Goal: Task Accomplishment & Management: Complete application form

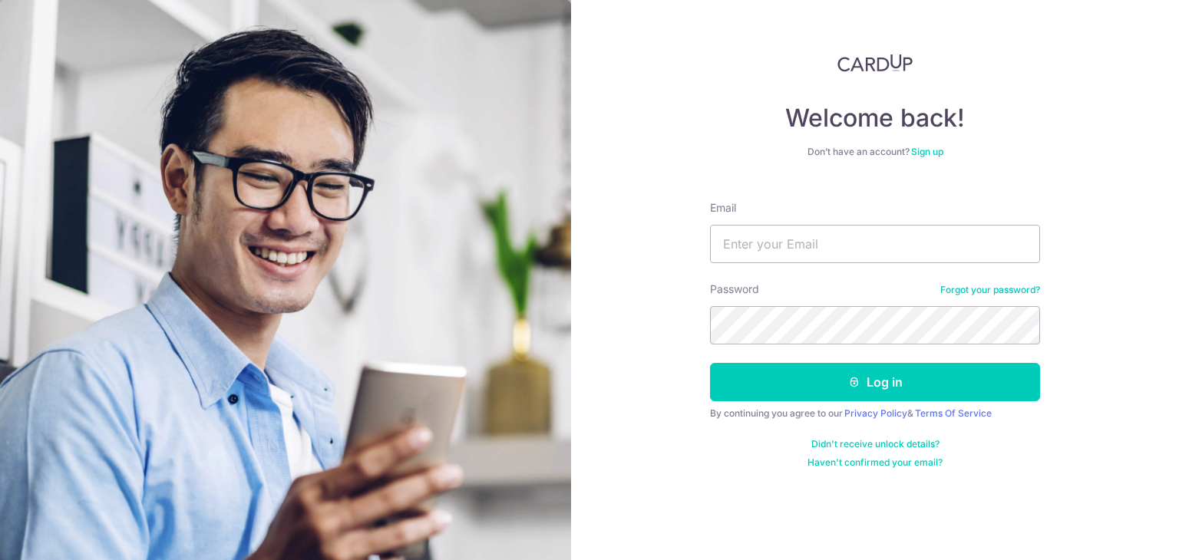
click at [879, 245] on input "Email" at bounding box center [875, 244] width 330 height 38
type input "Singaporeimmigrationhub@gmail.com"
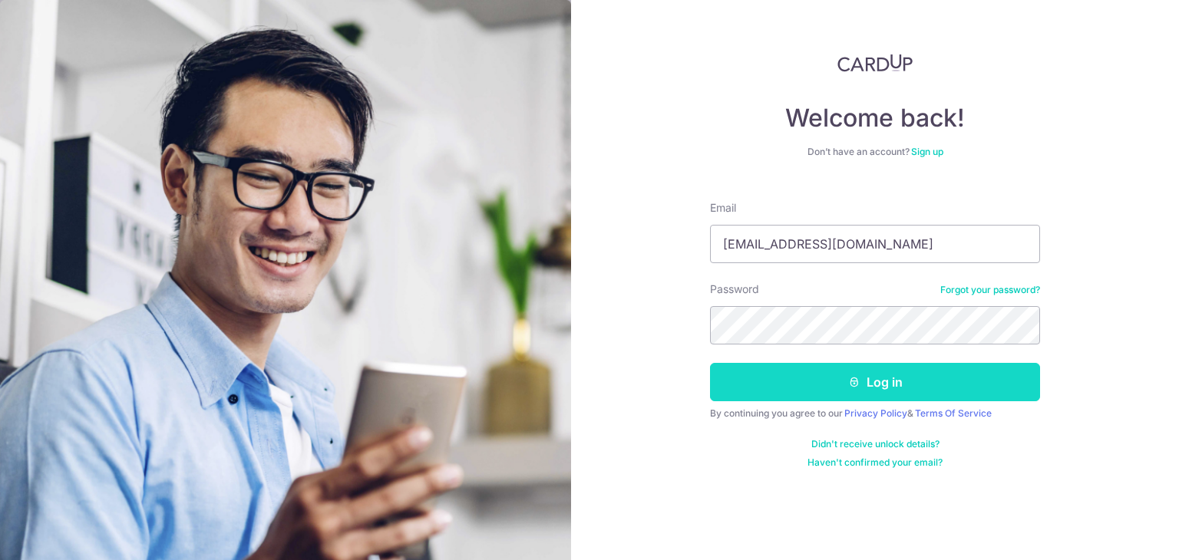
click at [929, 389] on button "Log in" at bounding box center [875, 382] width 330 height 38
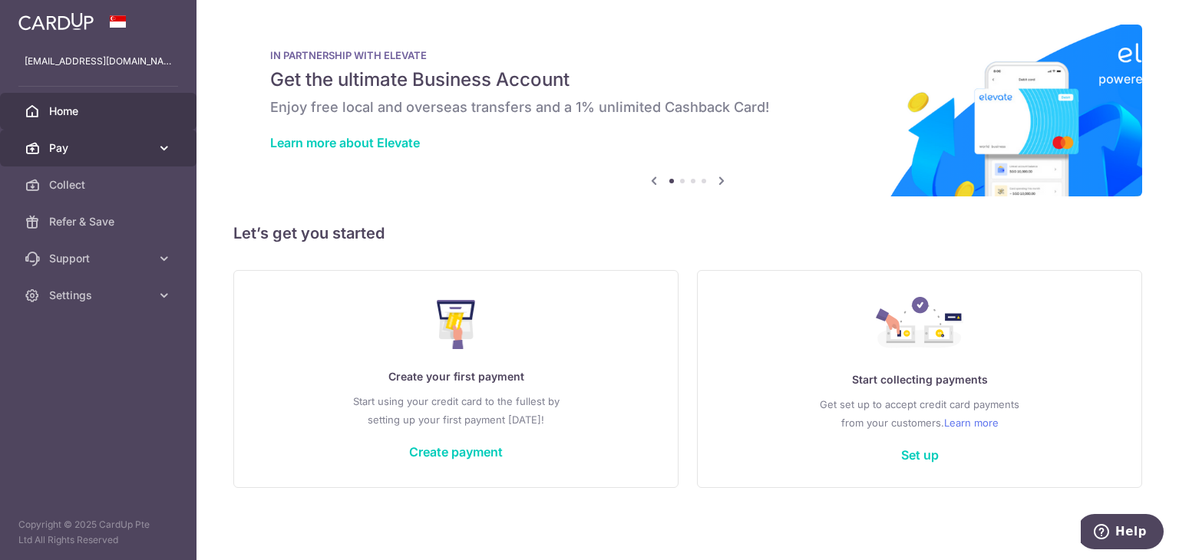
click at [129, 144] on span "Pay" at bounding box center [99, 148] width 101 height 15
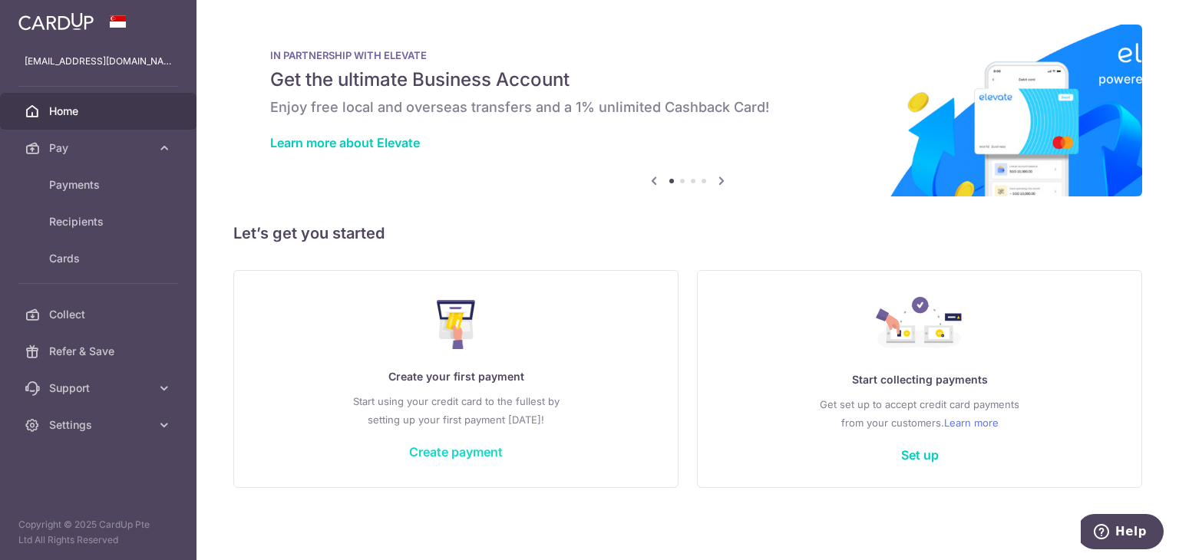
click at [475, 447] on link "Create payment" at bounding box center [456, 452] width 94 height 15
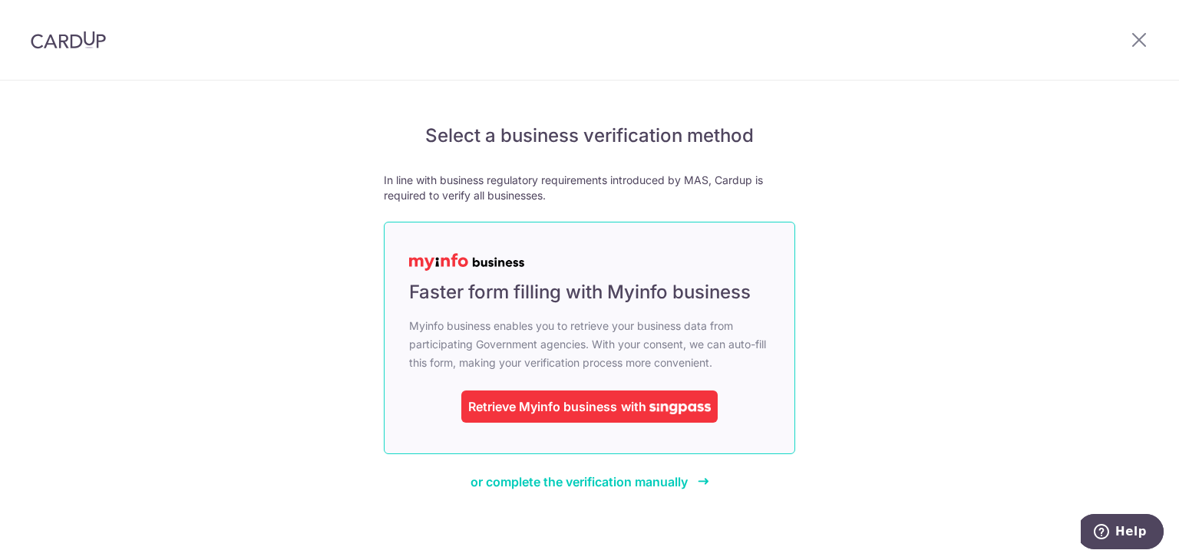
click at [679, 409] on img at bounding box center [680, 409] width 61 height 11
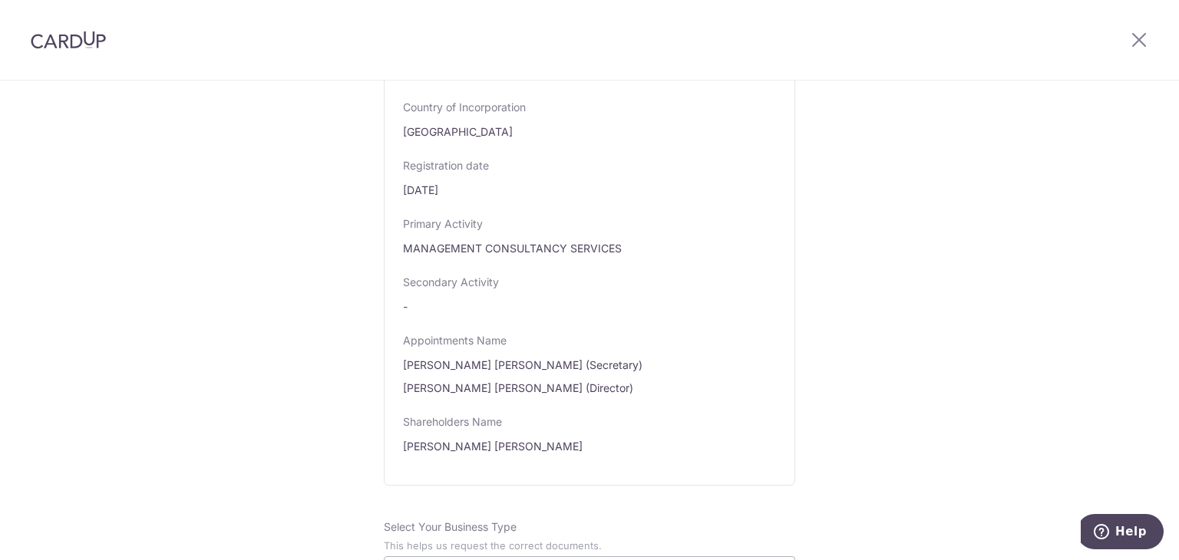
scroll to position [845, 0]
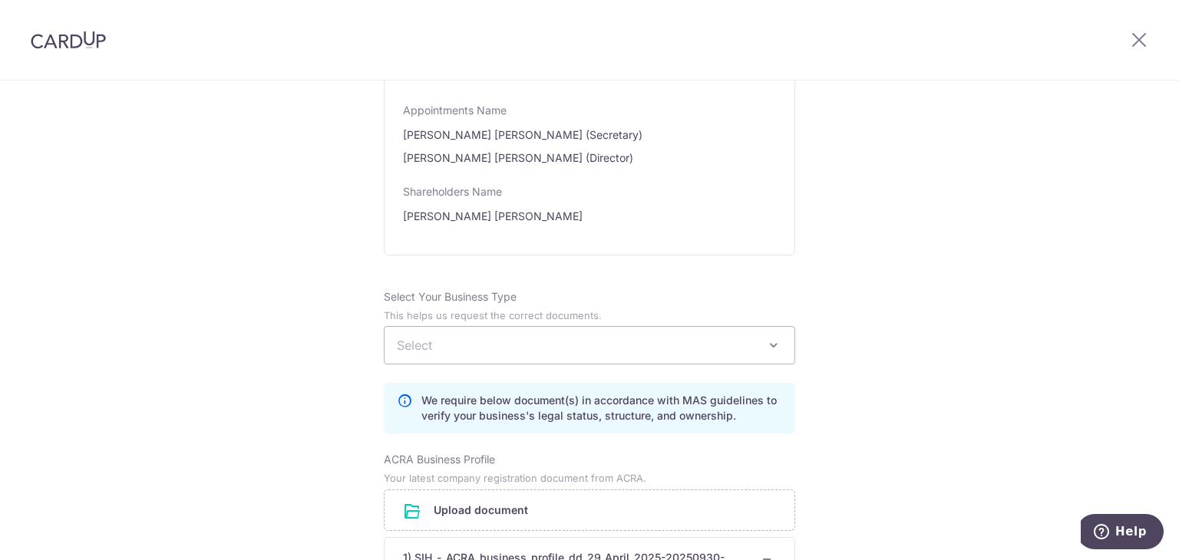
click at [696, 327] on span "Select" at bounding box center [590, 345] width 410 height 37
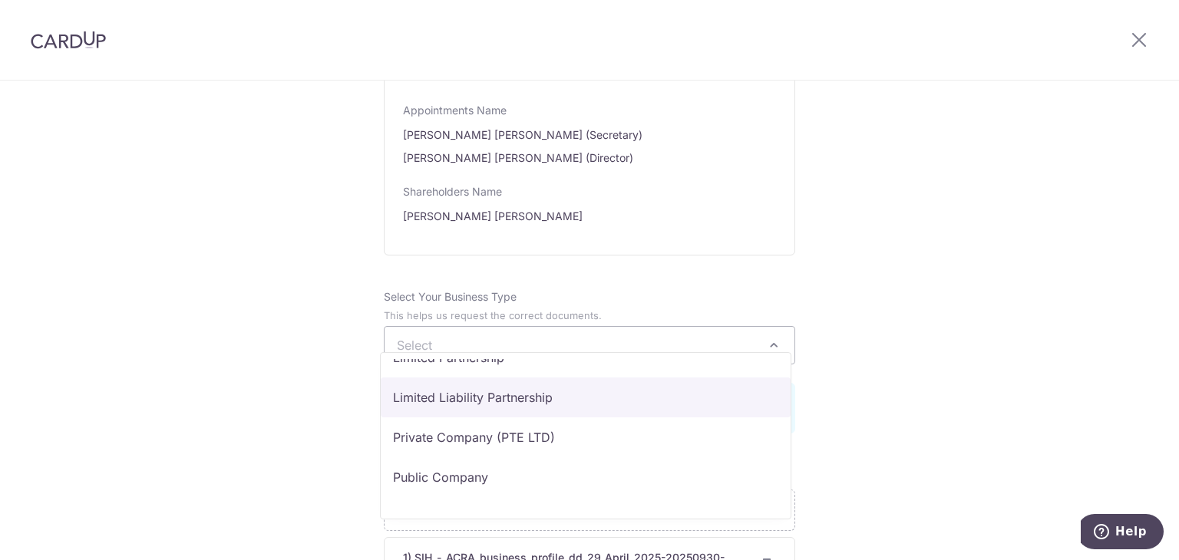
scroll to position [126, 0]
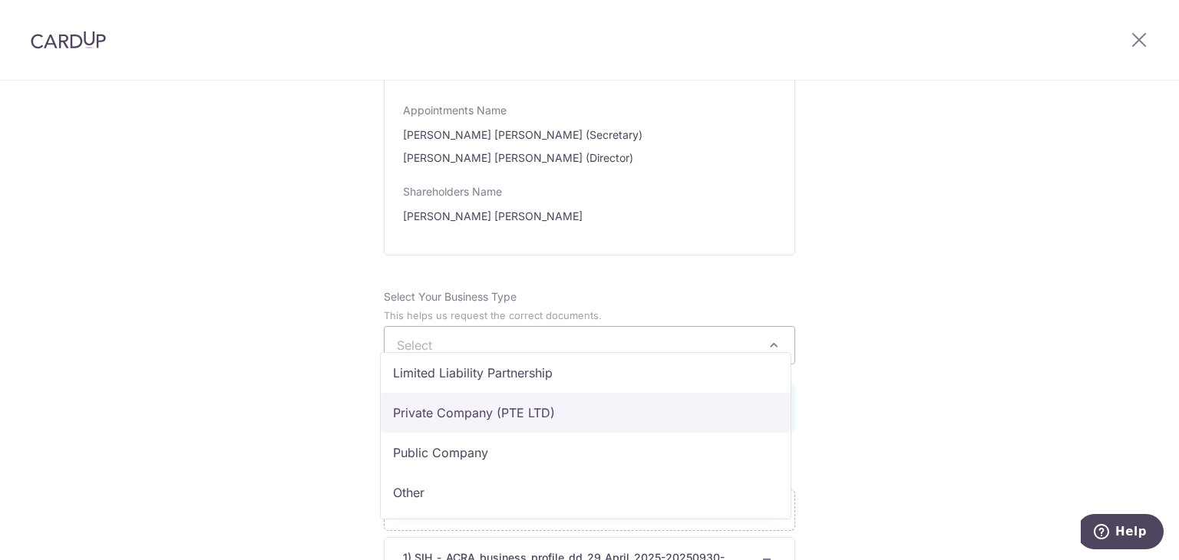
select select "Private Company (PTE LTD)"
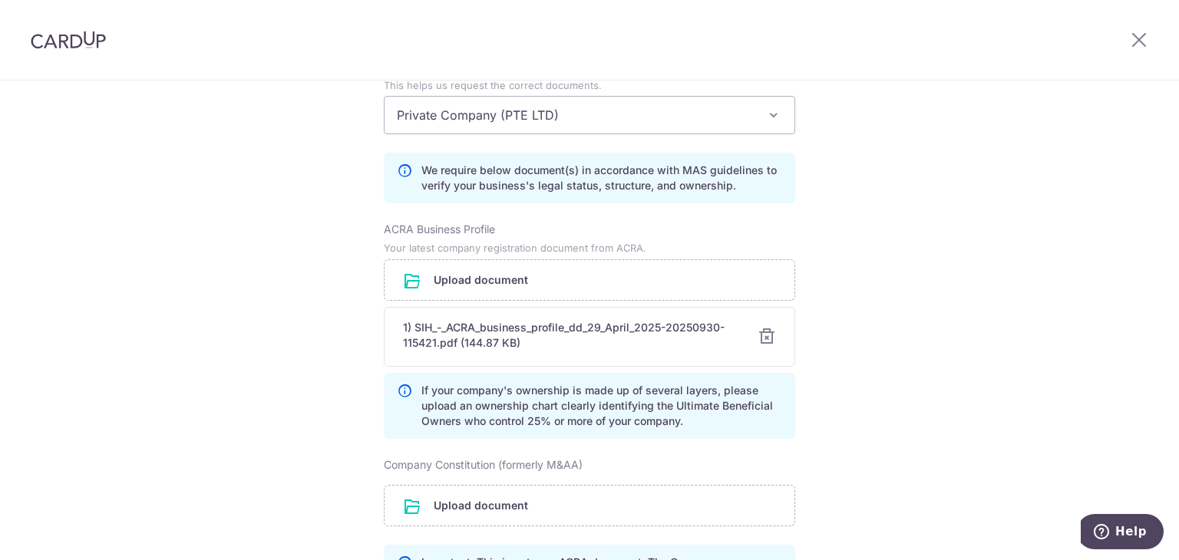
scroll to position [1228, 0]
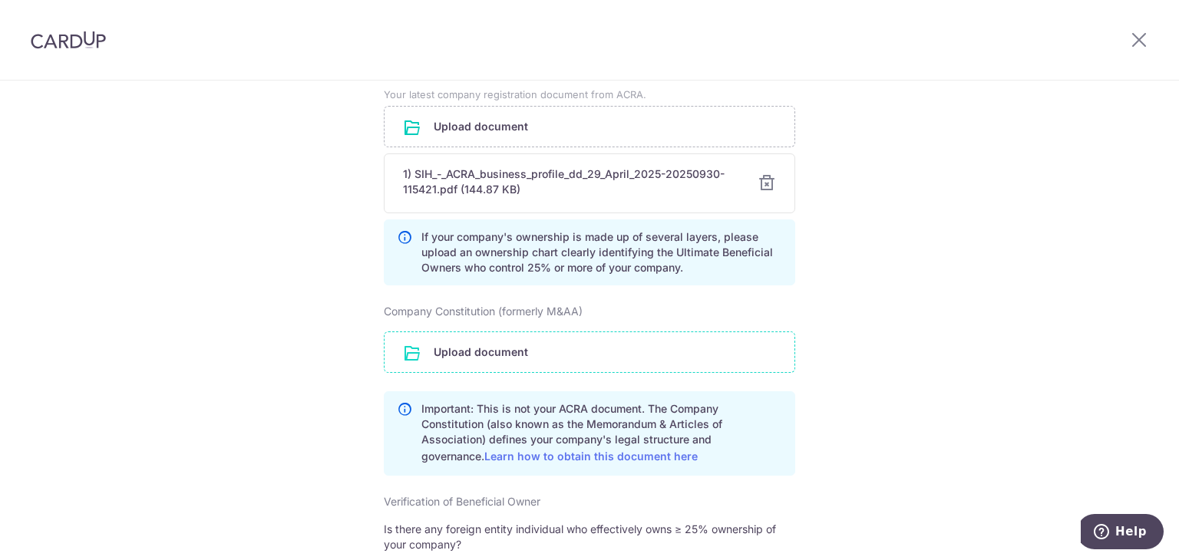
click at [634, 333] on input "file" at bounding box center [590, 352] width 410 height 40
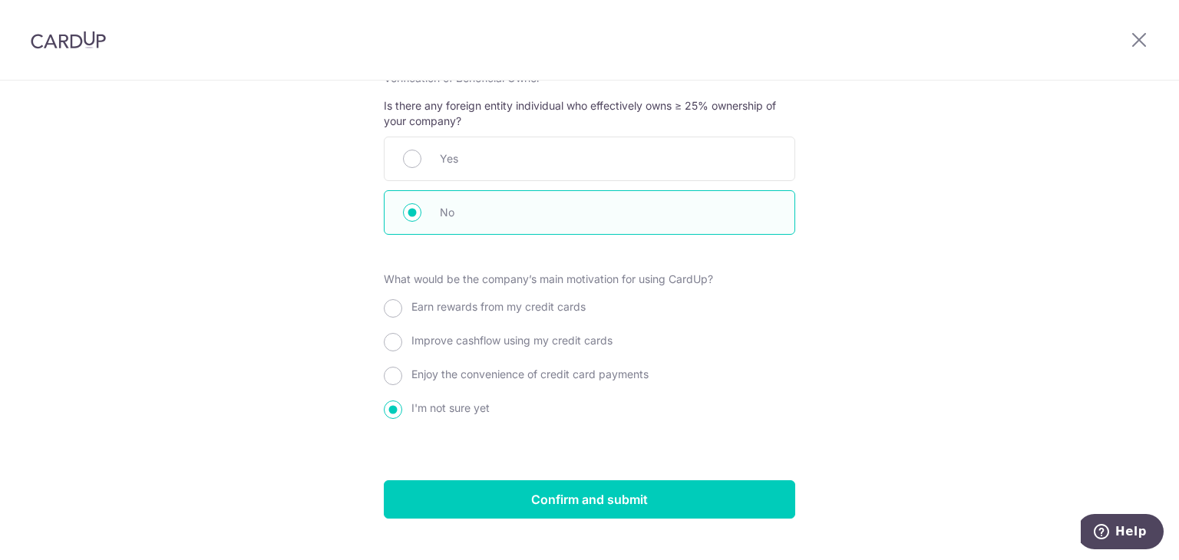
scroll to position [1721, 0]
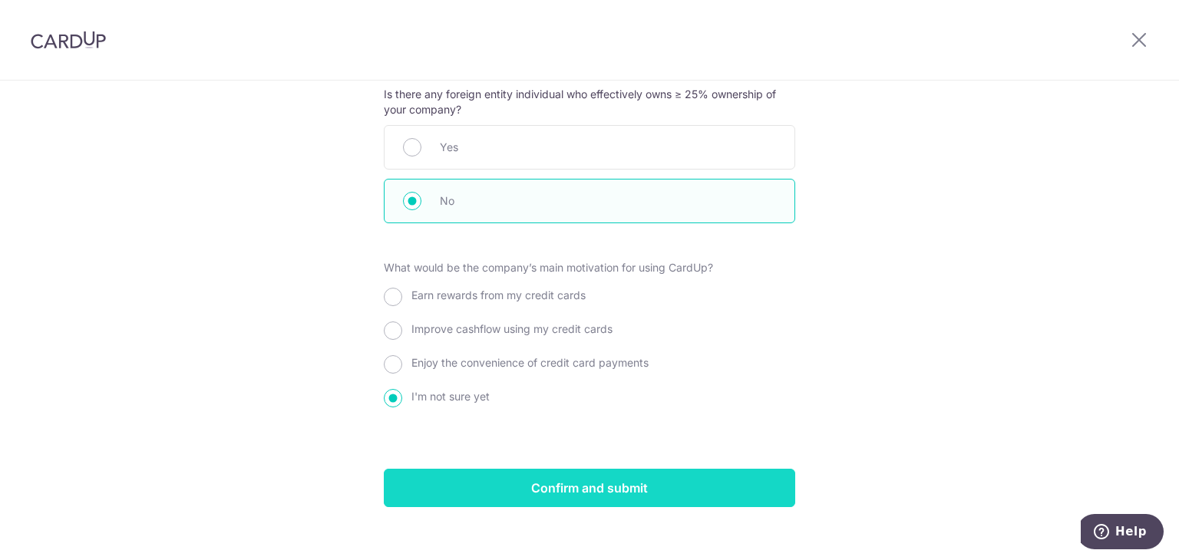
click at [648, 478] on input "Confirm and submit" at bounding box center [590, 488] width 412 height 38
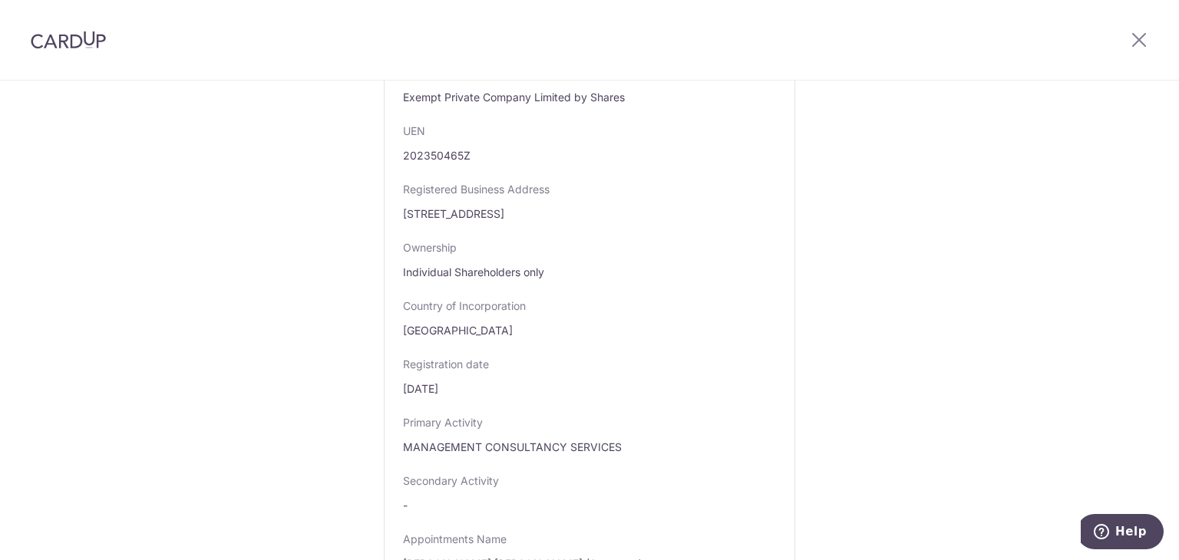
scroll to position [272, 0]
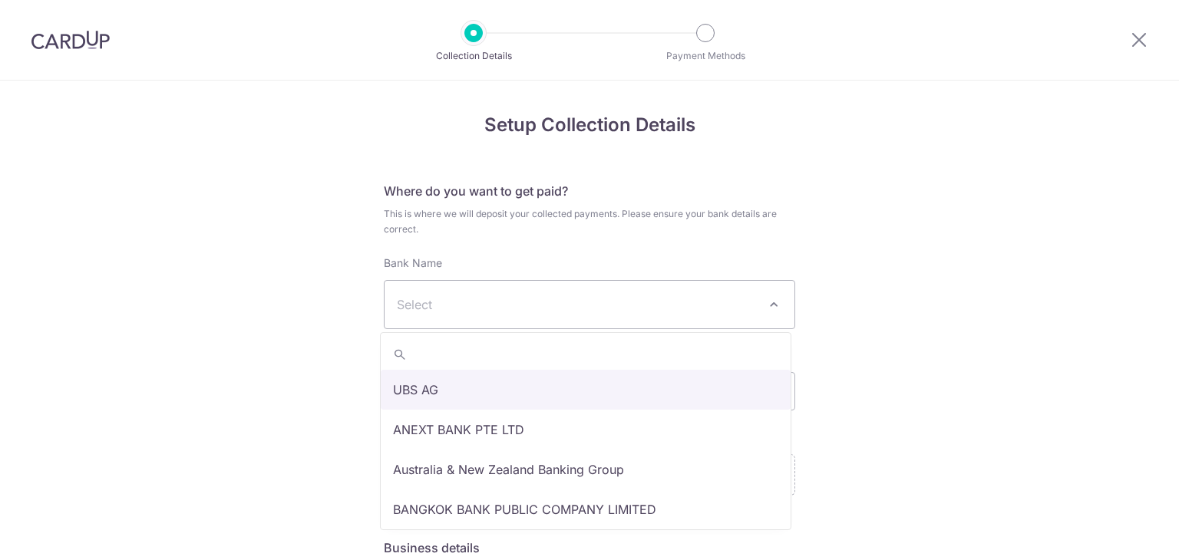
click at [620, 308] on span "Select" at bounding box center [577, 305] width 361 height 18
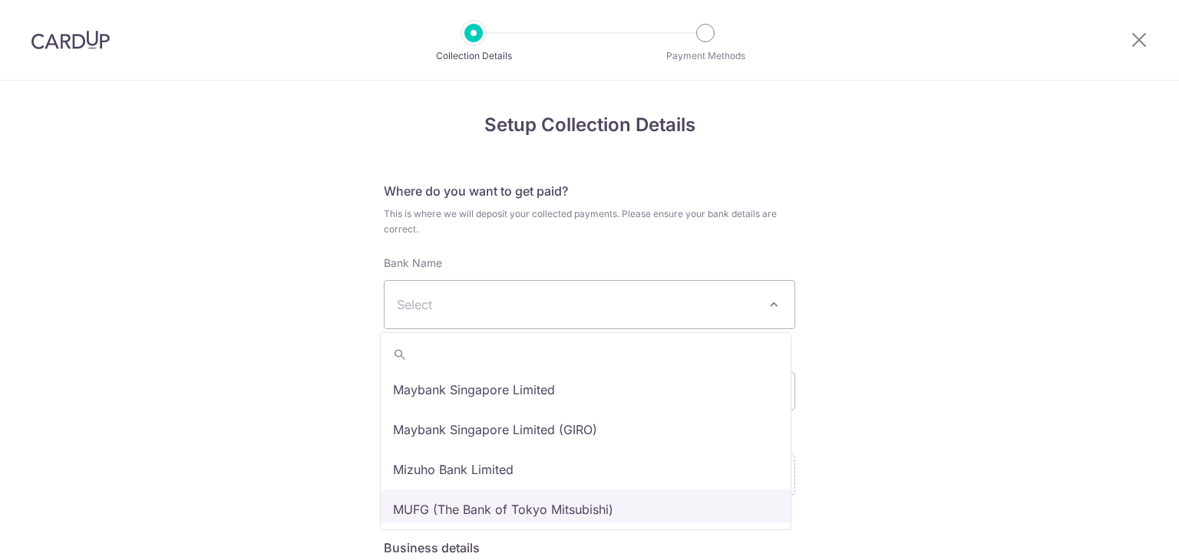
scroll to position [1947, 0]
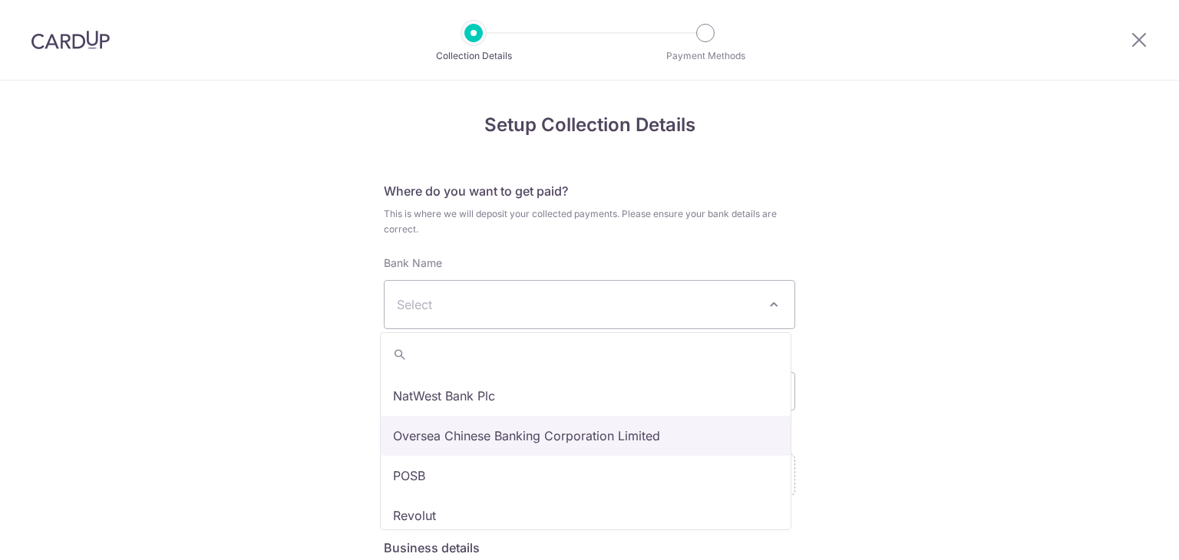
select select "12"
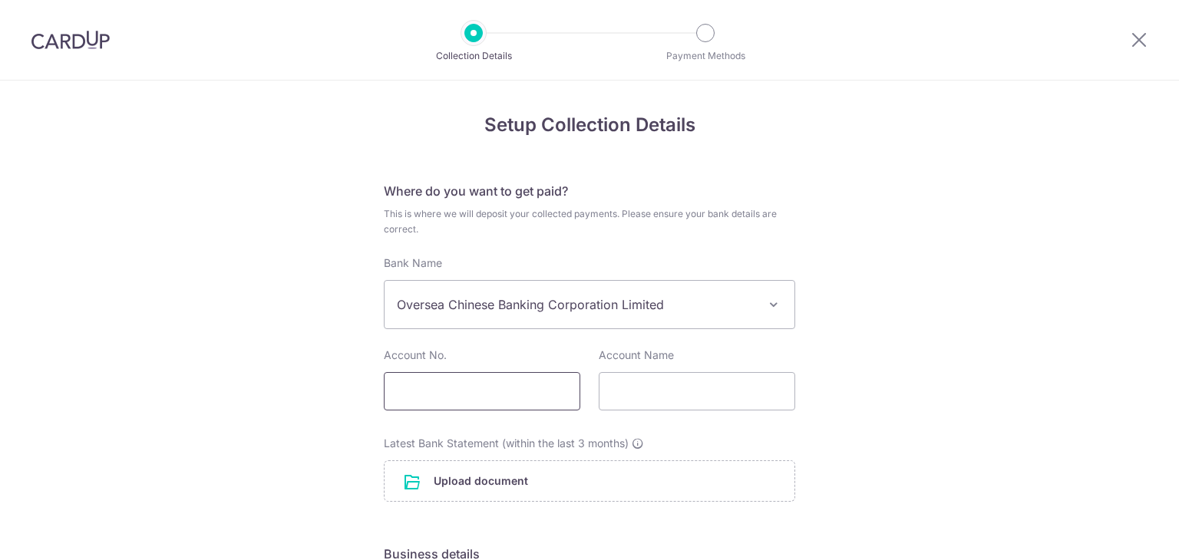
click at [482, 390] on input "text" at bounding box center [482, 391] width 197 height 38
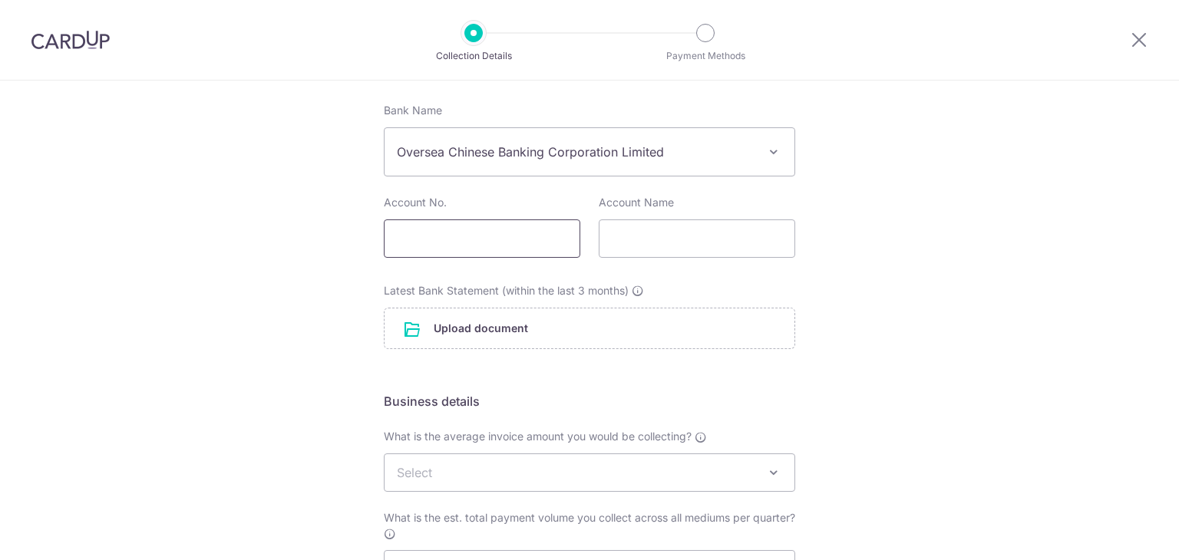
scroll to position [154, 0]
type input "604530170001"
click at [694, 241] on input "text" at bounding box center [697, 238] width 197 height 38
click at [706, 245] on input "text" at bounding box center [697, 238] width 197 height 38
drag, startPoint x: 729, startPoint y: 245, endPoint x: 240, endPoint y: 237, distance: 489.1
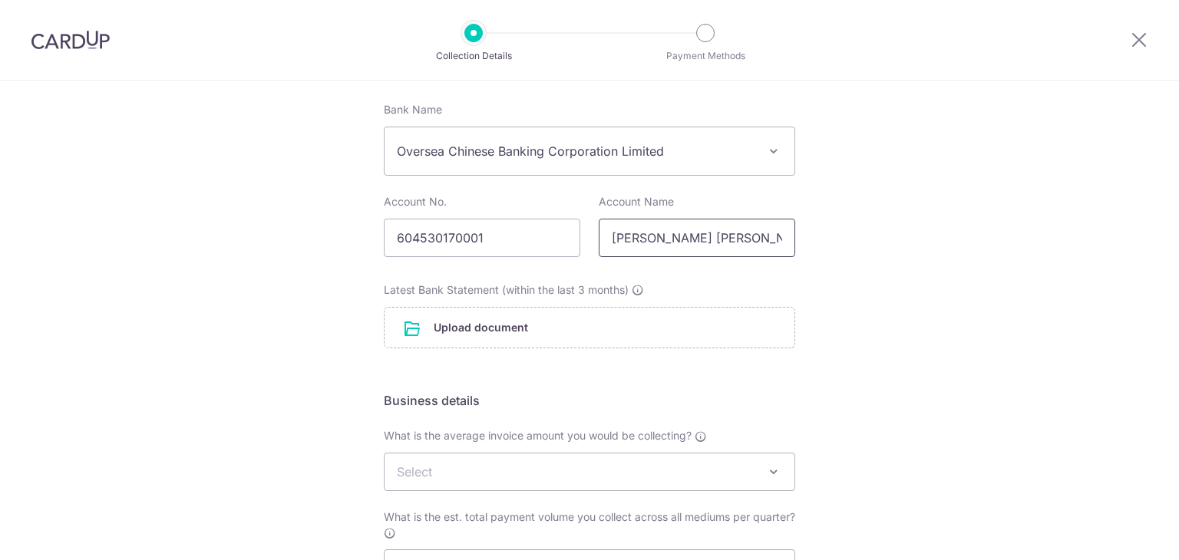
click at [244, 240] on div "Setup Collection Details Where do you want to get paid? This is where we will d…" at bounding box center [589, 384] width 1179 height 914
type input "SINGAPORE IMMIGRATION HUB PTE.LTD."
click at [549, 334] on input "file" at bounding box center [590, 328] width 410 height 40
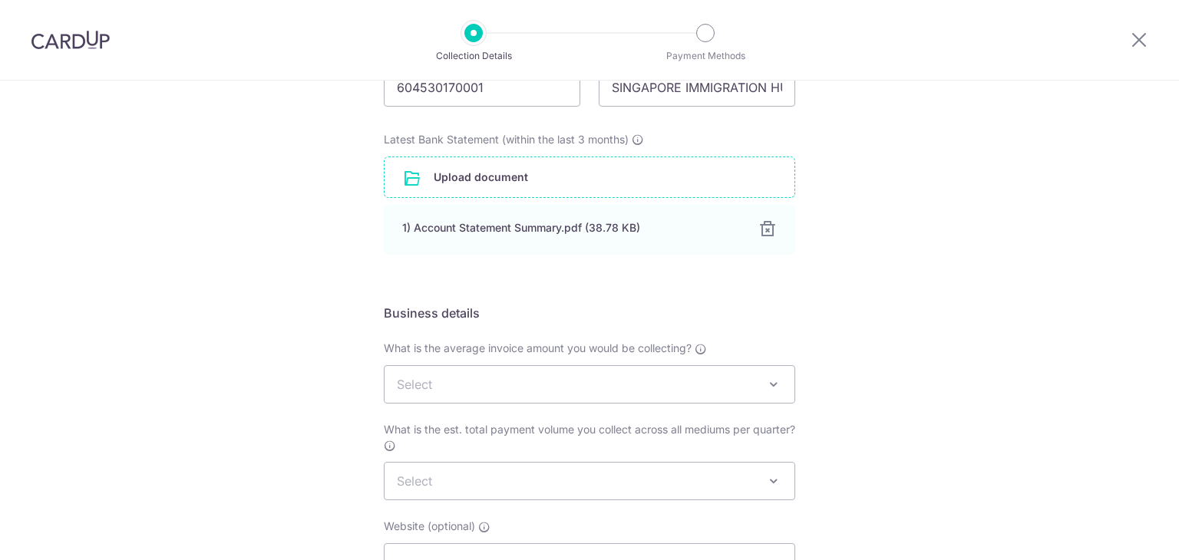
scroll to position [307, 0]
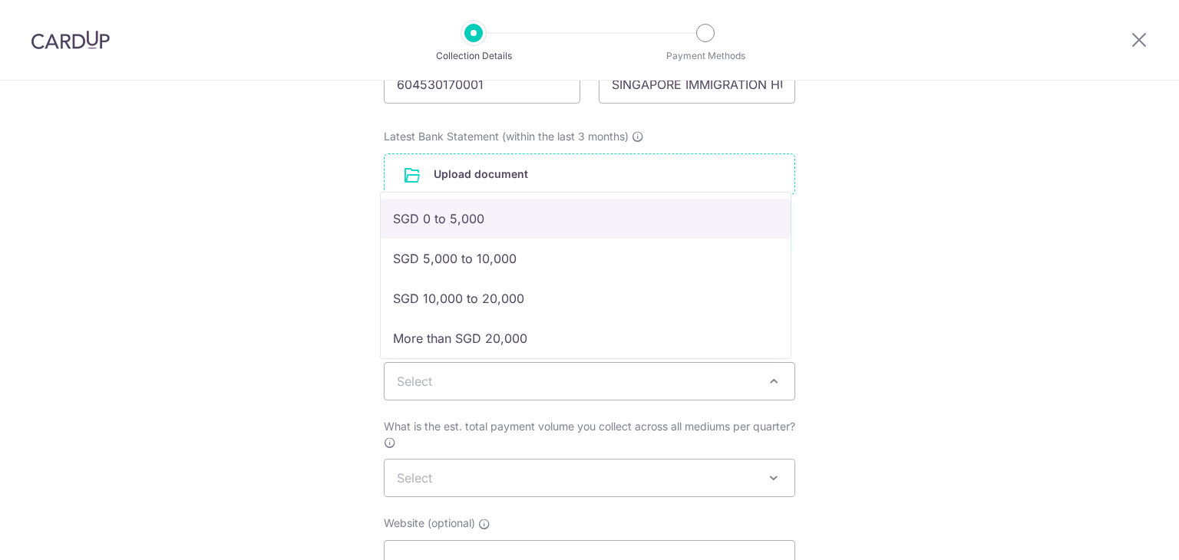
click at [587, 382] on span "Select" at bounding box center [590, 381] width 410 height 37
select select "SGD 0 to 5,000"
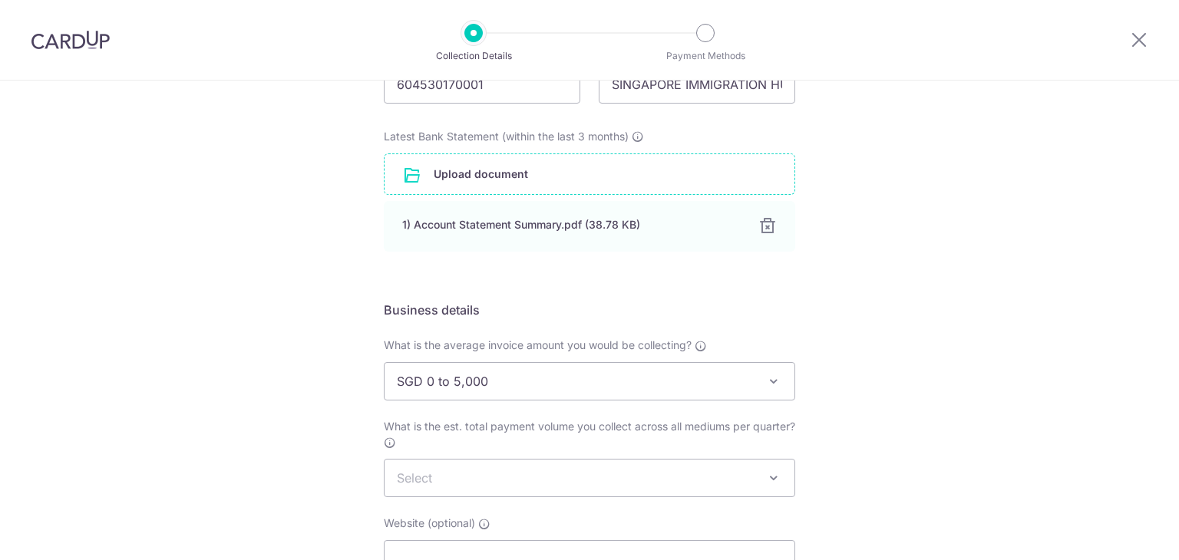
scroll to position [461, 0]
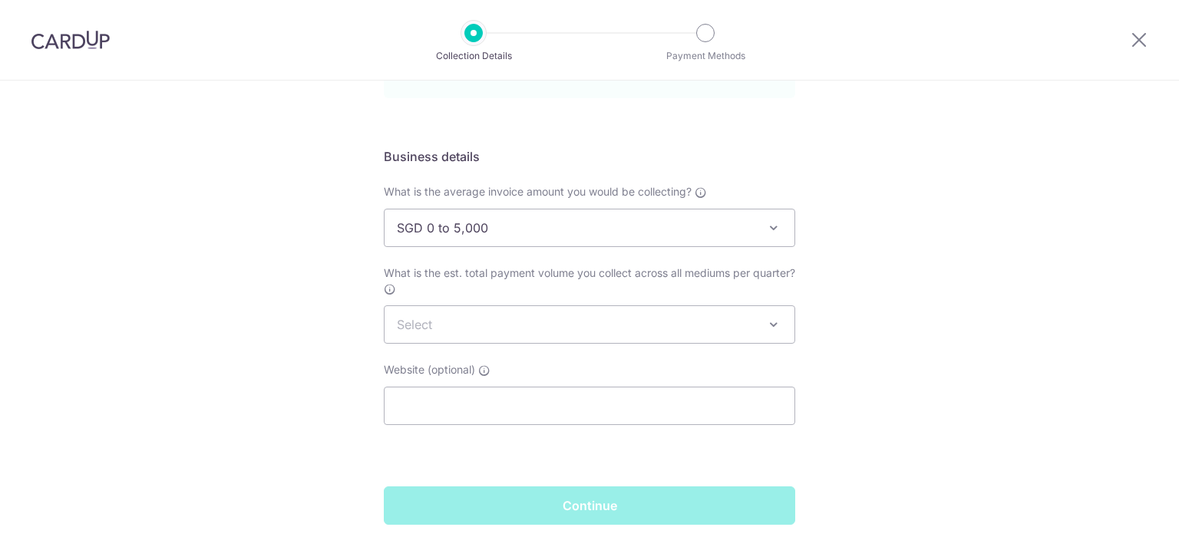
click at [593, 319] on span "Select" at bounding box center [590, 324] width 410 height 37
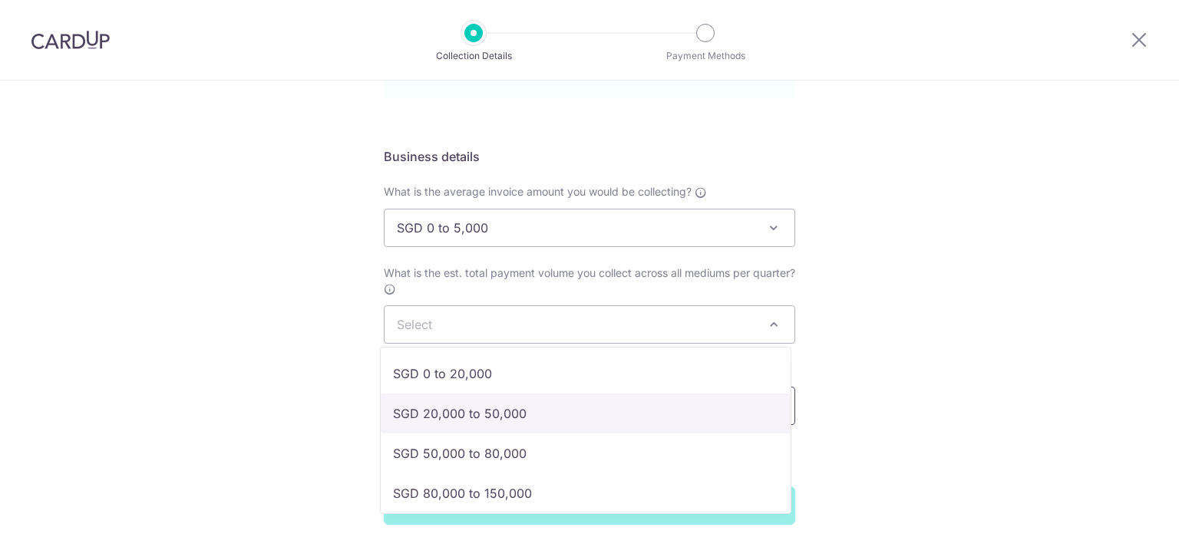
select select "SGD 20,000 to 50,000"
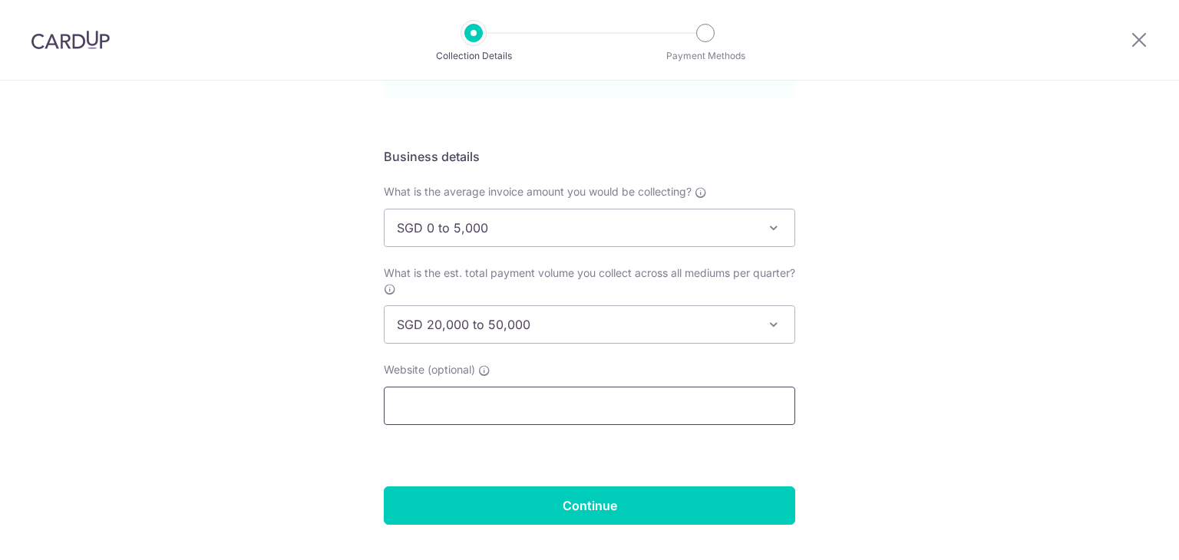
click at [540, 409] on input "text" at bounding box center [590, 406] width 412 height 38
paste input "https://immigrationhub.sg/"
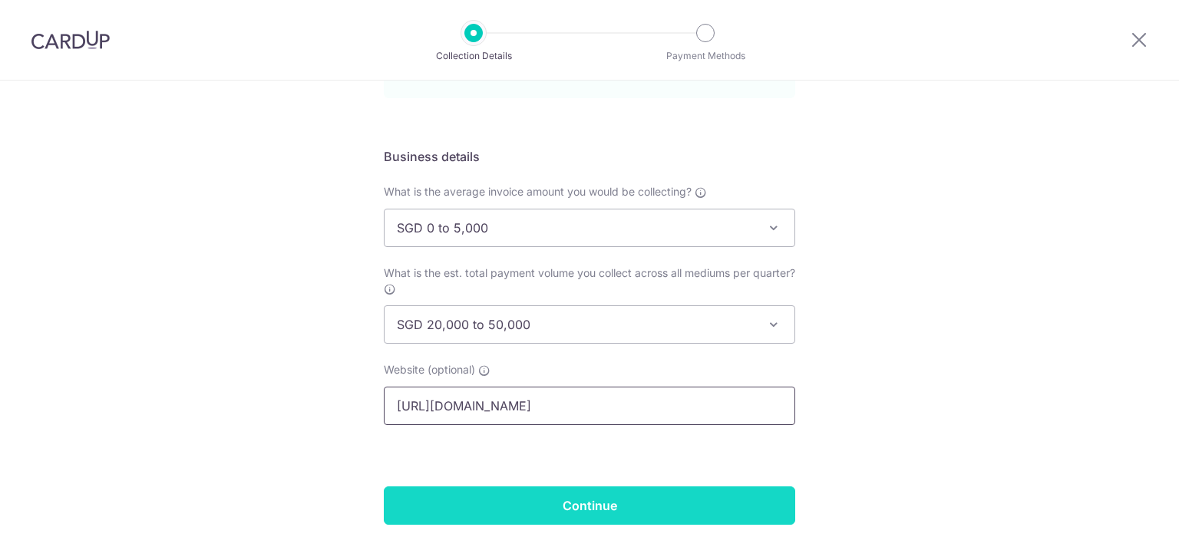
type input "https://immigrationhub.sg/"
click at [592, 501] on input "Continue" at bounding box center [590, 506] width 412 height 38
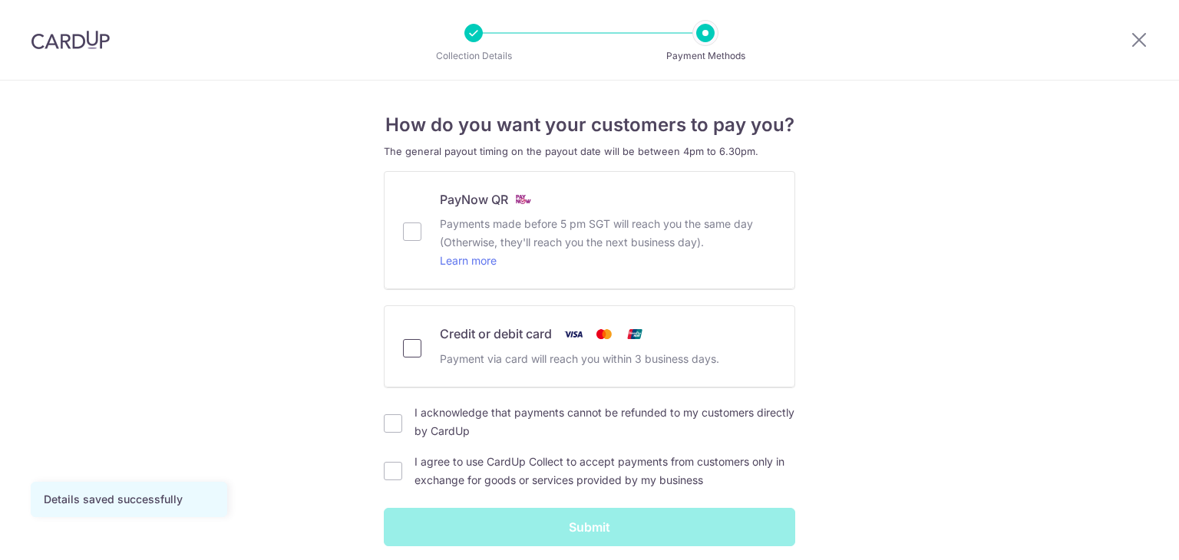
click at [408, 349] on input "Credit or debit card Payment via card will reach you within 3 business days." at bounding box center [412, 348] width 18 height 18
checkbox input "true"
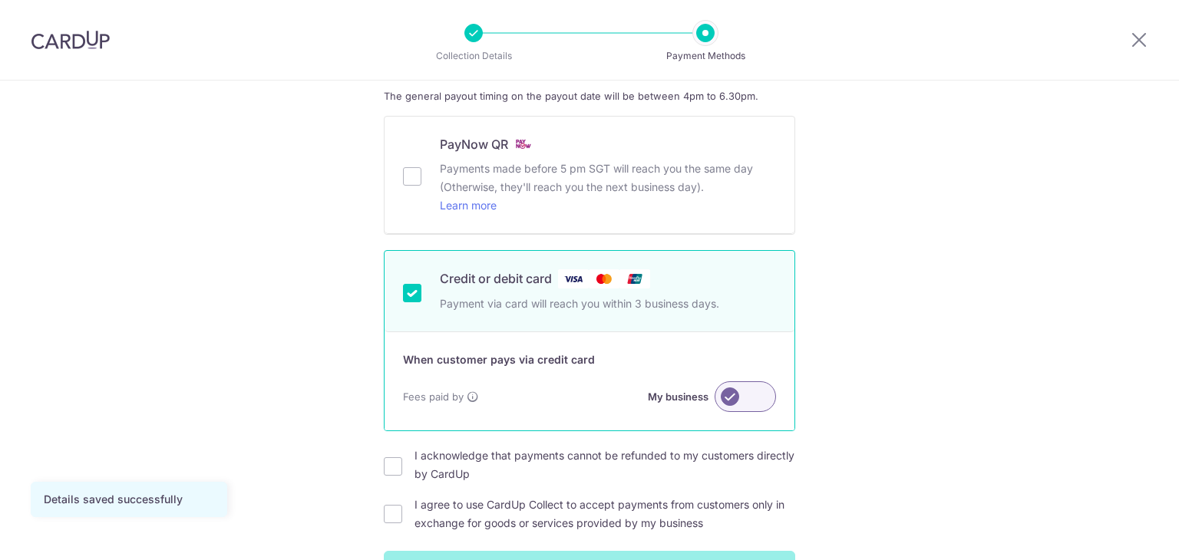
scroll to position [154, 0]
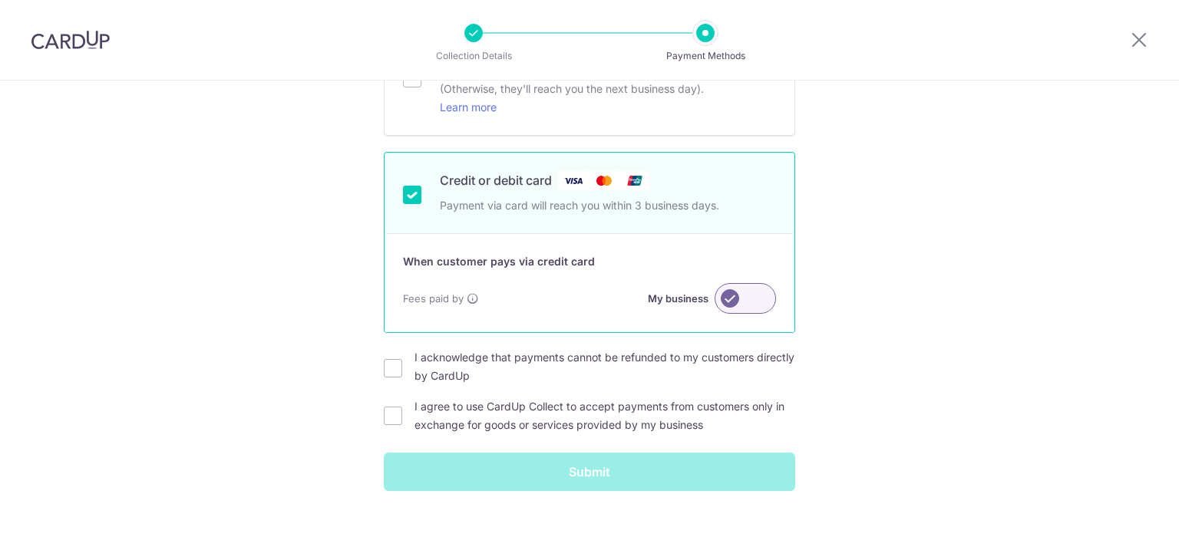
click at [748, 299] on label at bounding box center [745, 298] width 61 height 31
click at [0, 0] on input "My business" at bounding box center [0, 0] width 0 height 0
click at [393, 370] on input "I acknowledge that payments cannot be refunded to my customers directly by Card…" at bounding box center [393, 368] width 18 height 18
checkbox input "true"
click at [390, 414] on input "I agree to use CardUp Collect to accept payments from customers only in exchang…" at bounding box center [393, 416] width 18 height 18
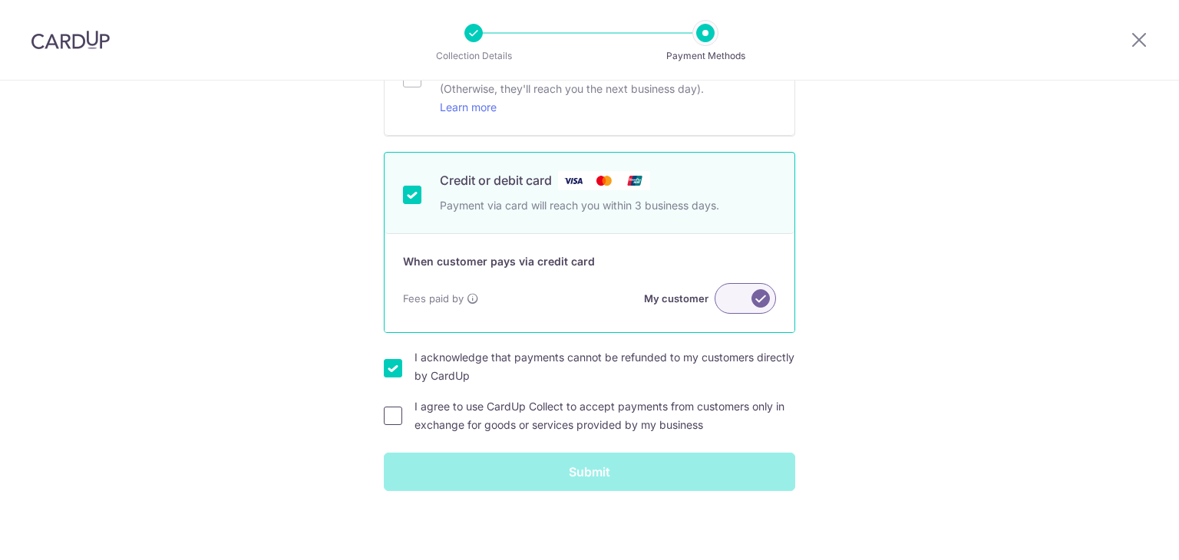
checkbox input "true"
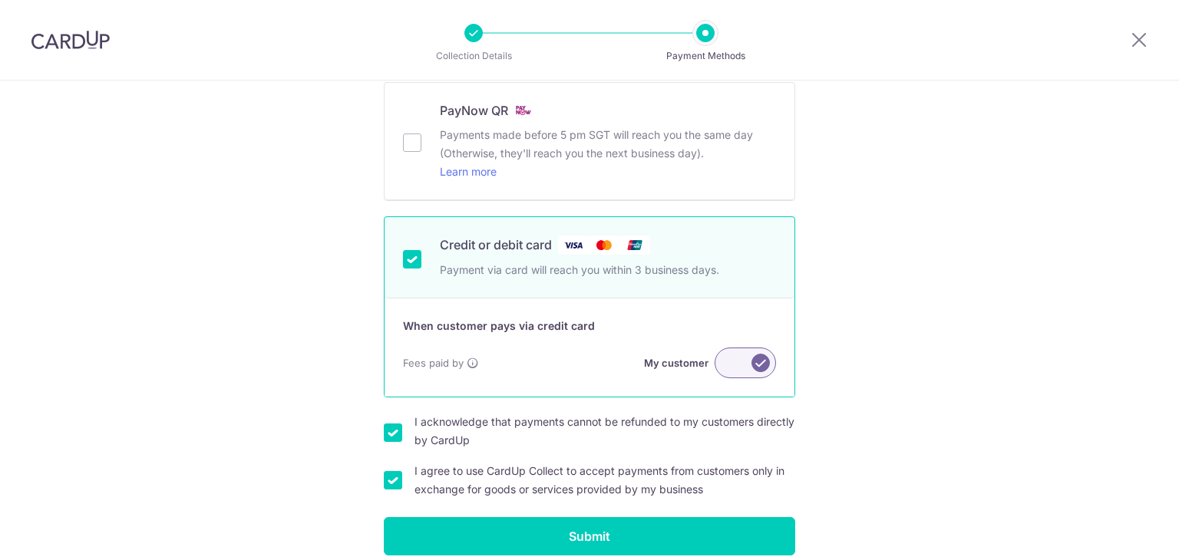
scroll to position [156, 0]
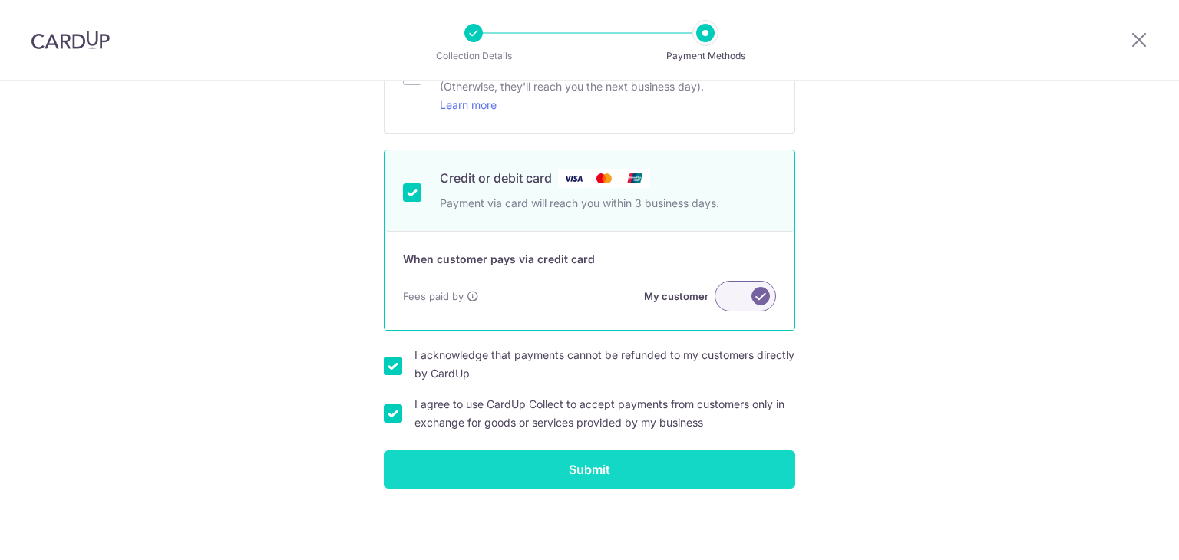
click at [627, 458] on input "Submit" at bounding box center [590, 470] width 412 height 38
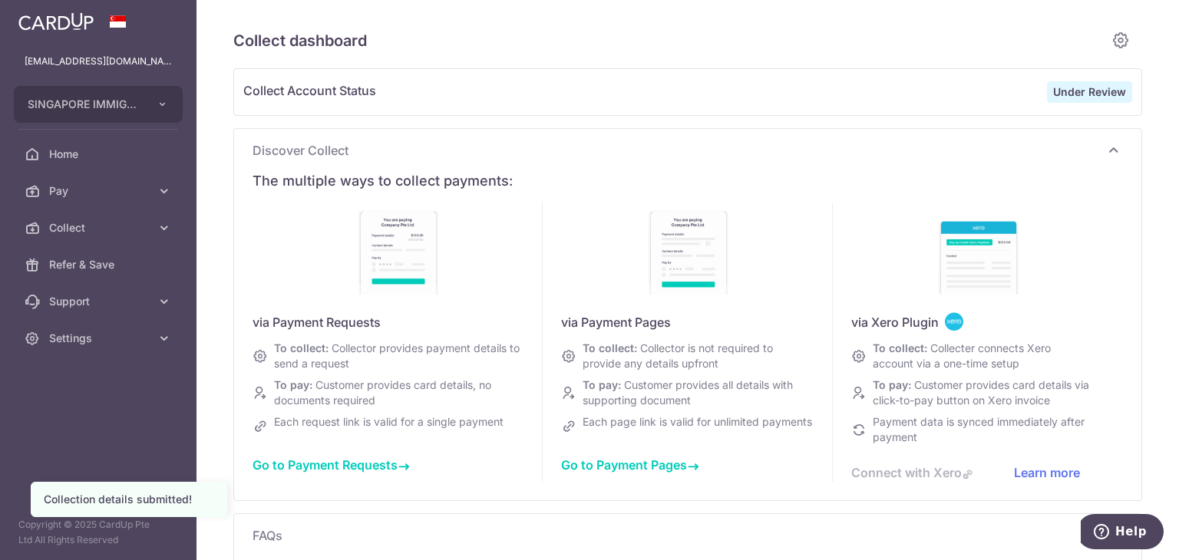
click at [878, 79] on div "Collect Account Status Under Review" at bounding box center [688, 92] width 908 height 46
type input "October 2025"
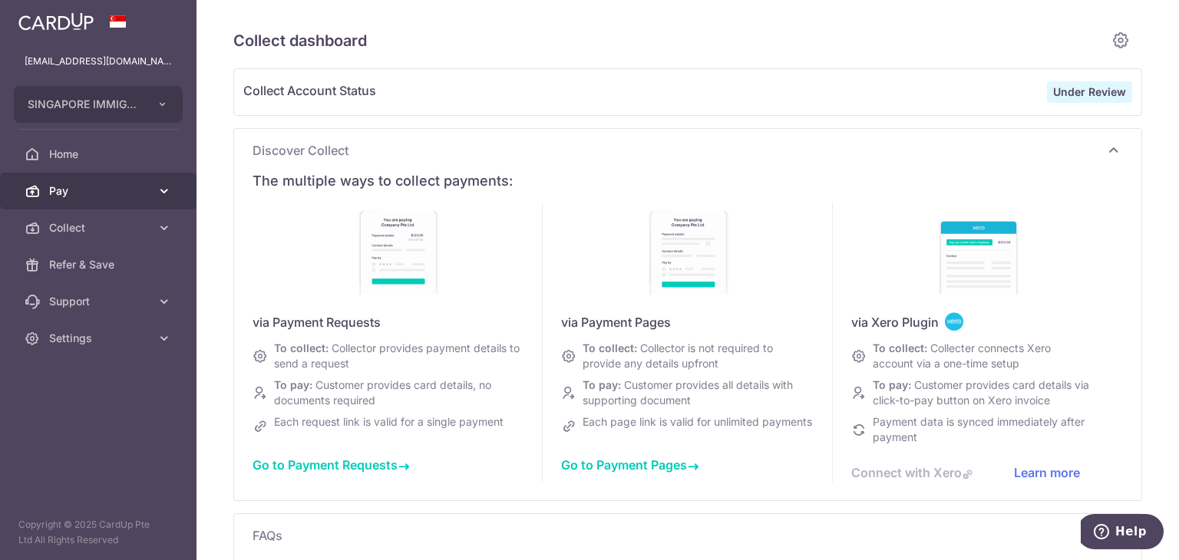
click at [161, 191] on icon at bounding box center [164, 190] width 15 height 15
click at [170, 191] on link "Pay" at bounding box center [98, 191] width 197 height 37
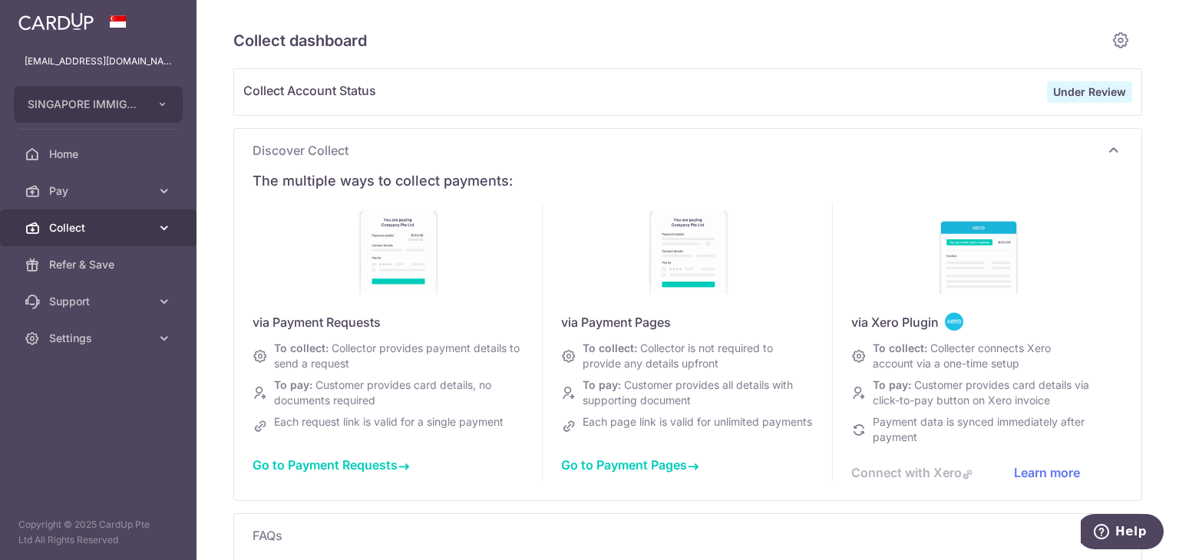
click at [172, 226] on link "Collect" at bounding box center [98, 228] width 197 height 37
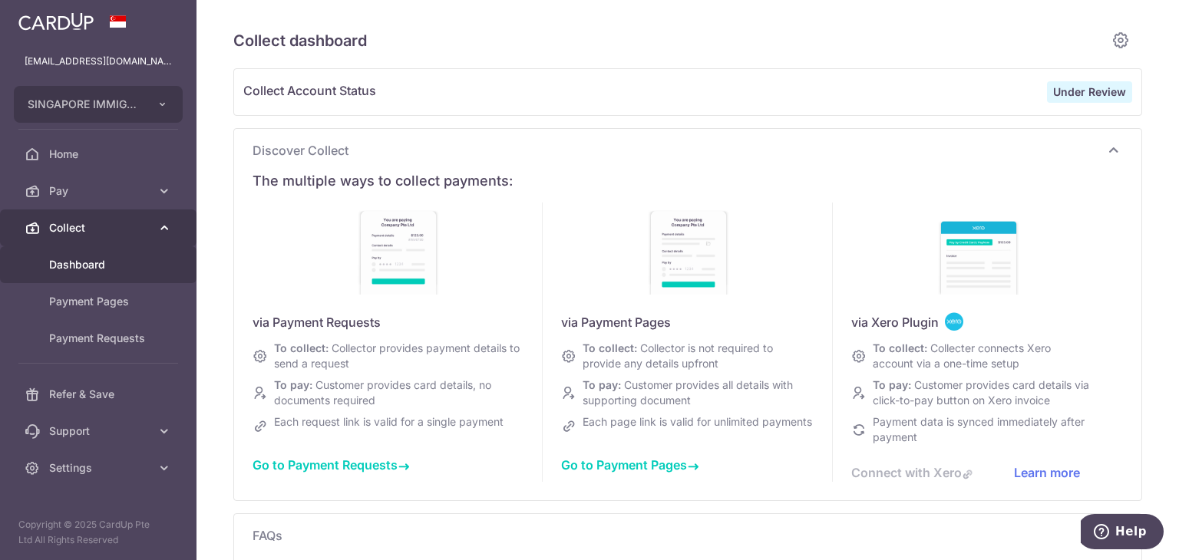
click at [172, 226] on link "Collect" at bounding box center [98, 228] width 197 height 37
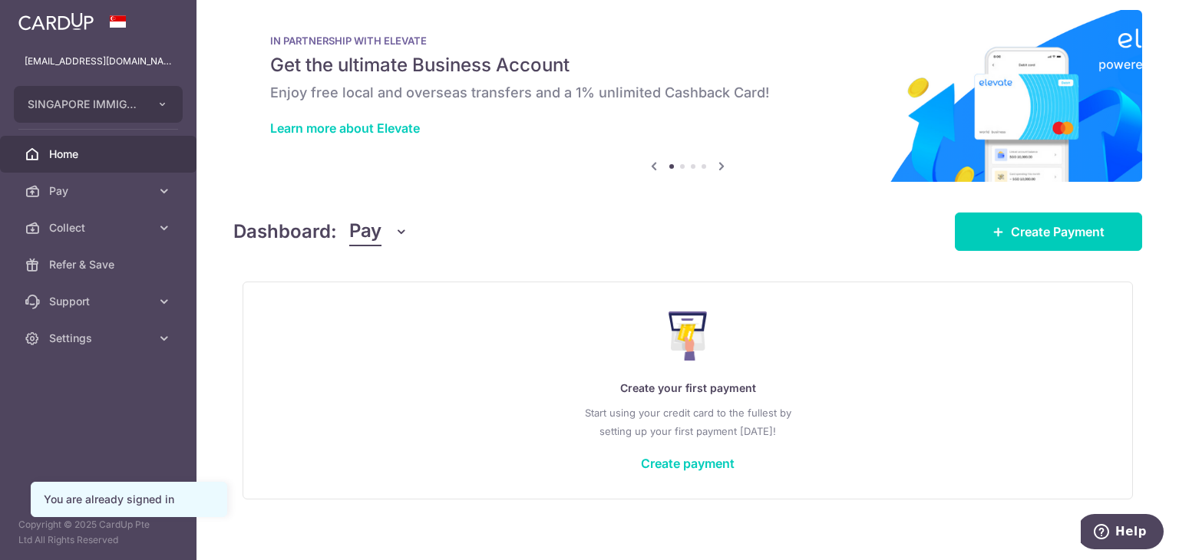
scroll to position [26, 0]
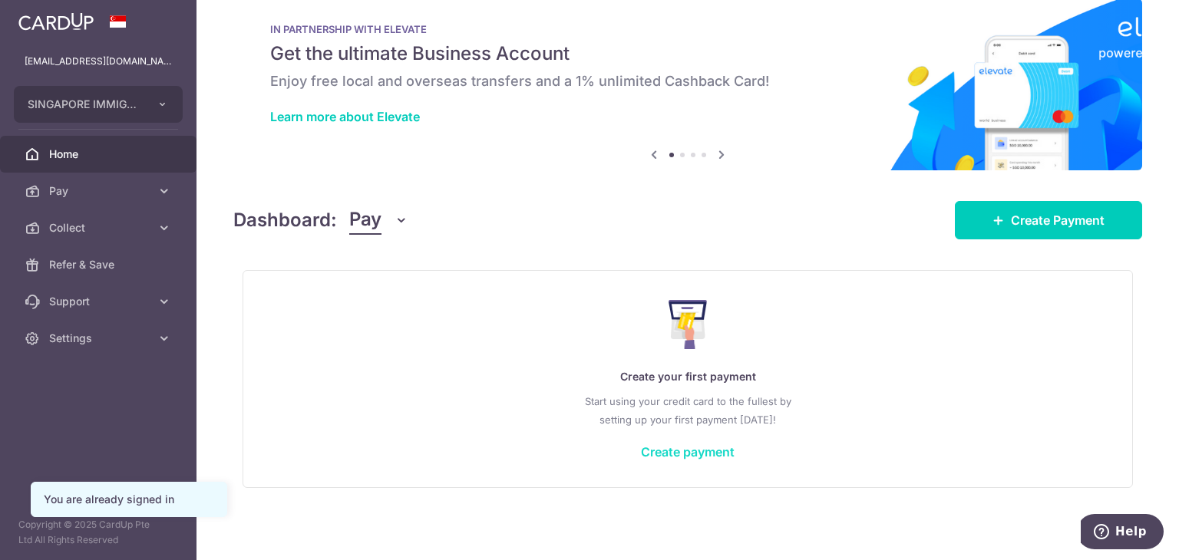
click at [700, 451] on link "Create payment" at bounding box center [688, 452] width 94 height 15
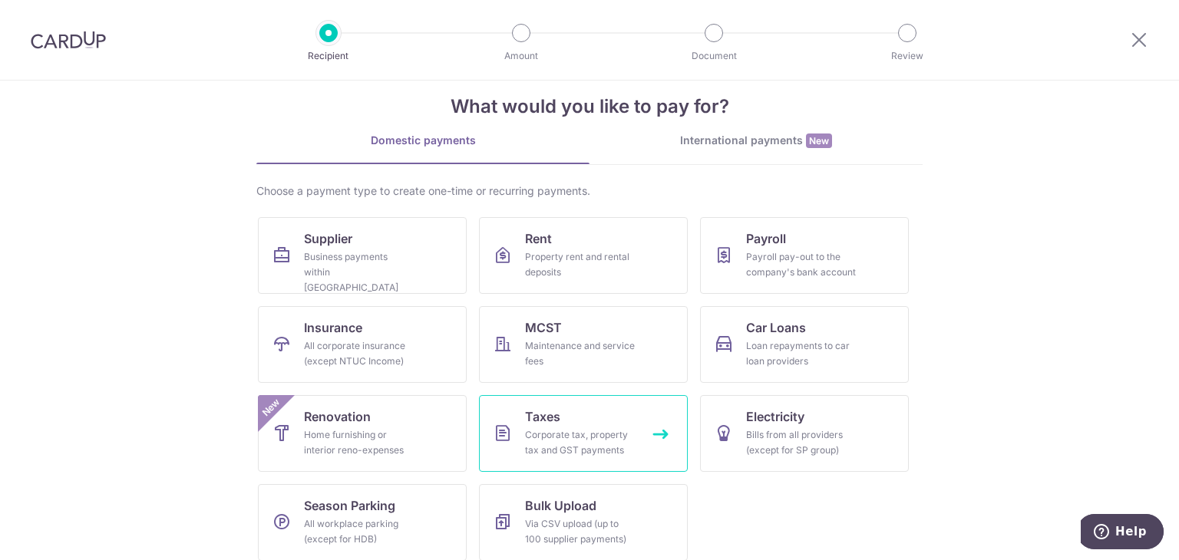
scroll to position [37, 0]
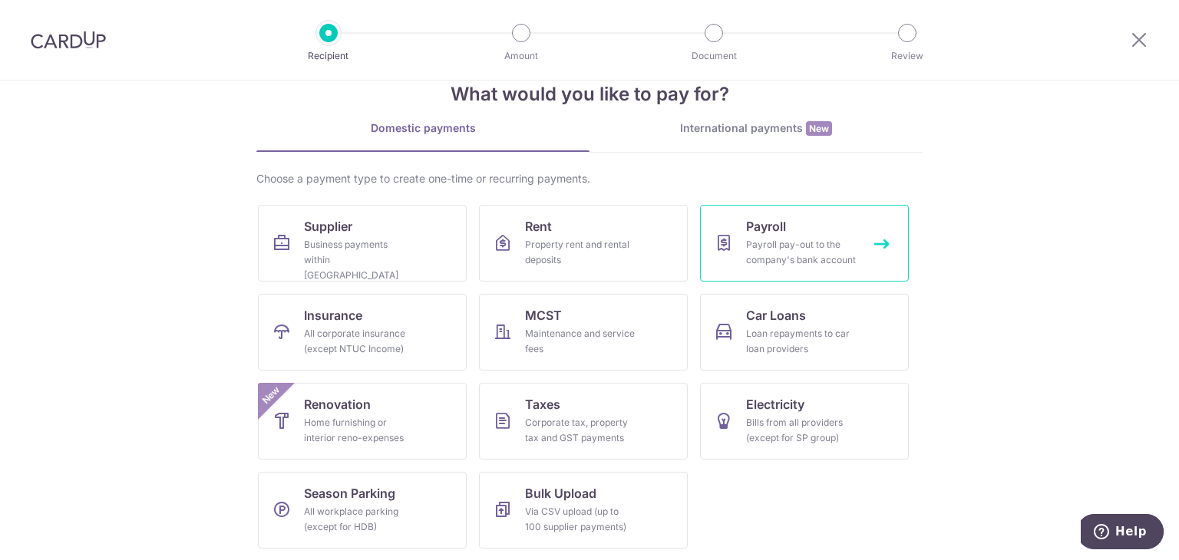
click at [813, 250] on div "Payroll pay-out to the company's bank account" at bounding box center [801, 252] width 111 height 31
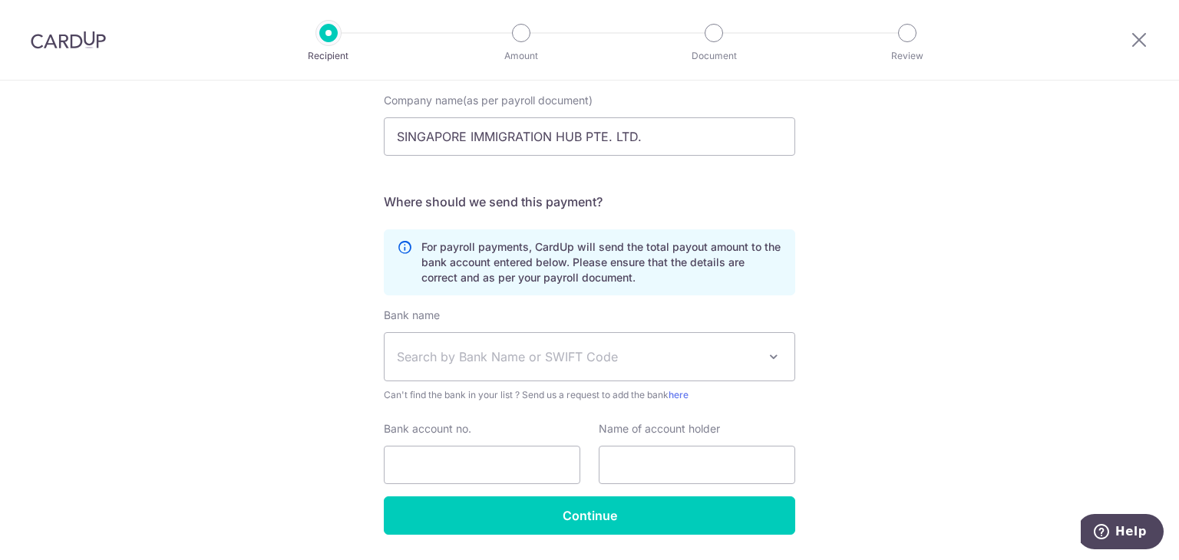
scroll to position [200, 0]
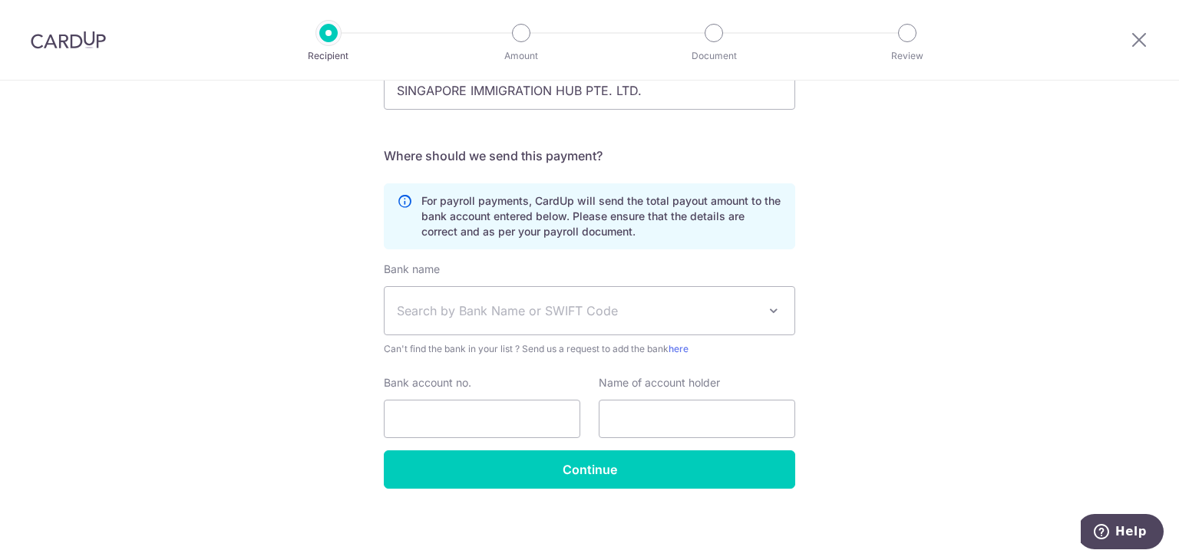
click at [772, 317] on span at bounding box center [774, 311] width 18 height 18
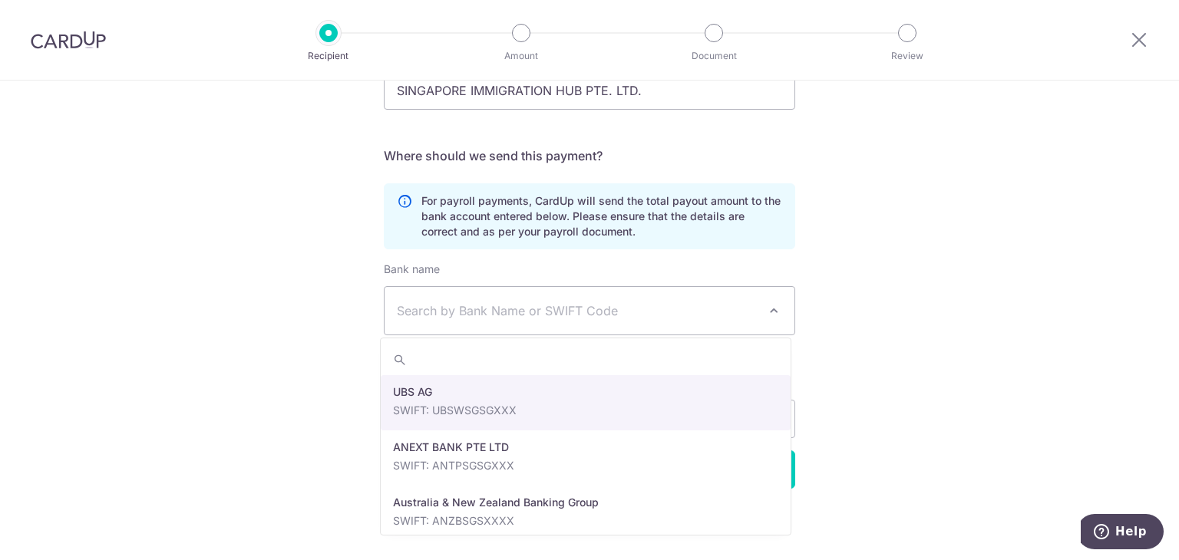
click at [782, 293] on span "Search by Bank Name or SWIFT Code" at bounding box center [590, 311] width 410 height 48
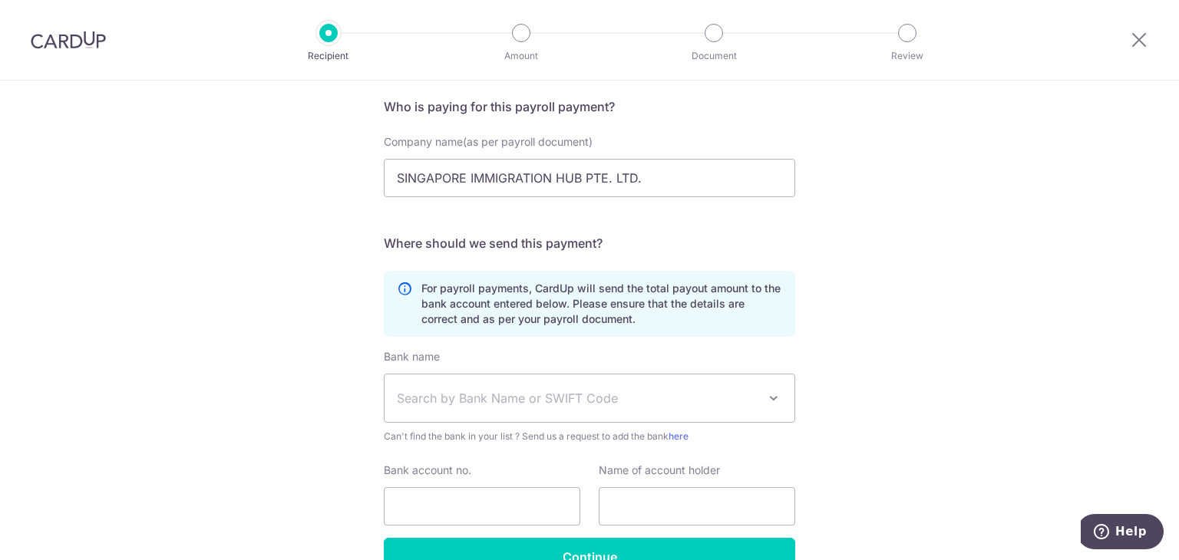
scroll to position [0, 0]
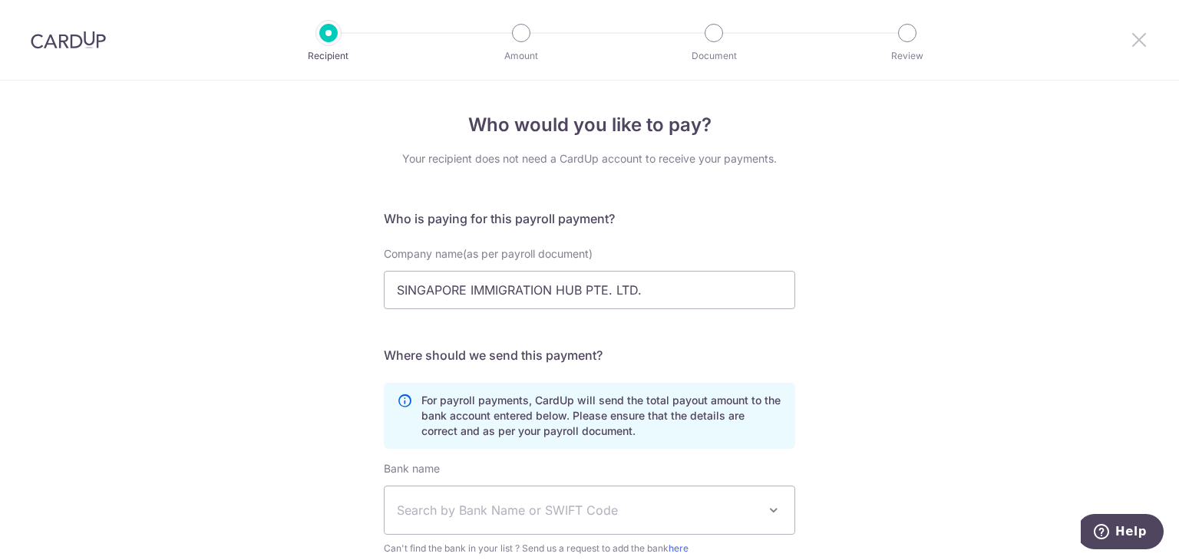
drag, startPoint x: 1142, startPoint y: 41, endPoint x: 656, endPoint y: 90, distance: 489.2
click at [1142, 41] on icon at bounding box center [1139, 39] width 18 height 19
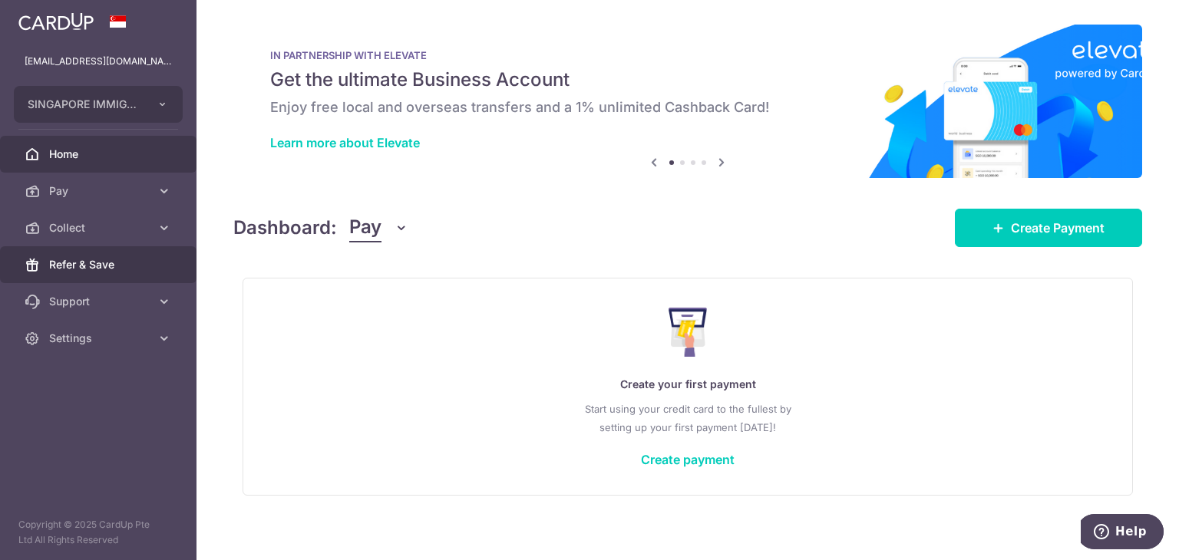
click at [131, 268] on span "Refer & Save" at bounding box center [99, 264] width 101 height 15
